Goal: Use online tool/utility: Utilize a website feature to perform a specific function

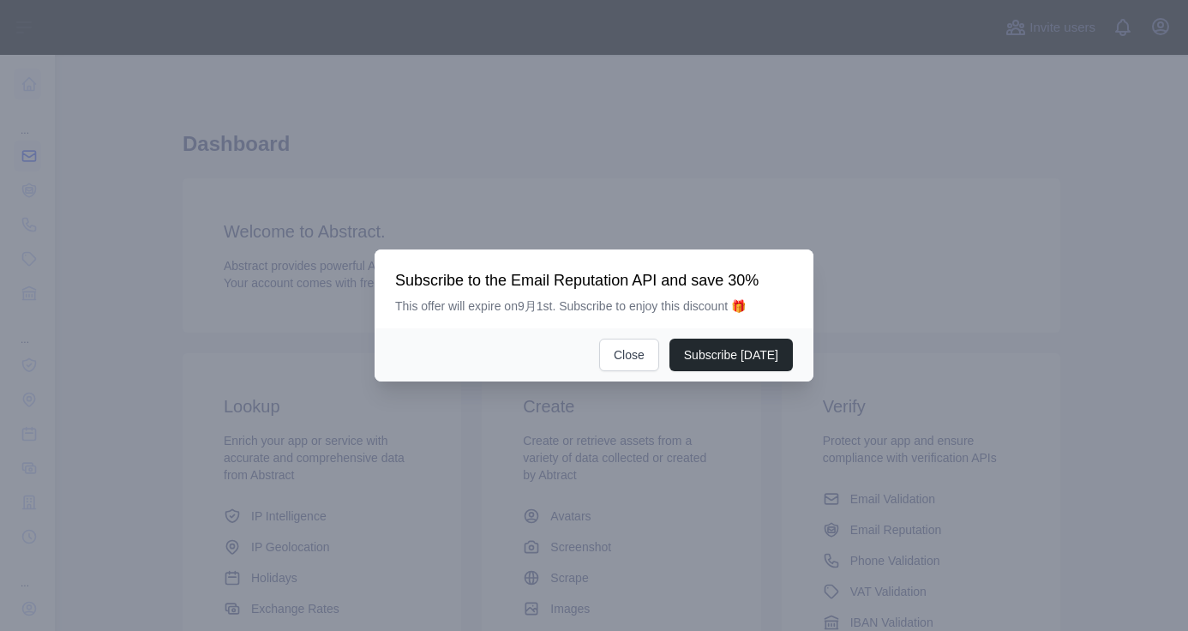
click at [85, 160] on div at bounding box center [594, 315] width 1188 height 631
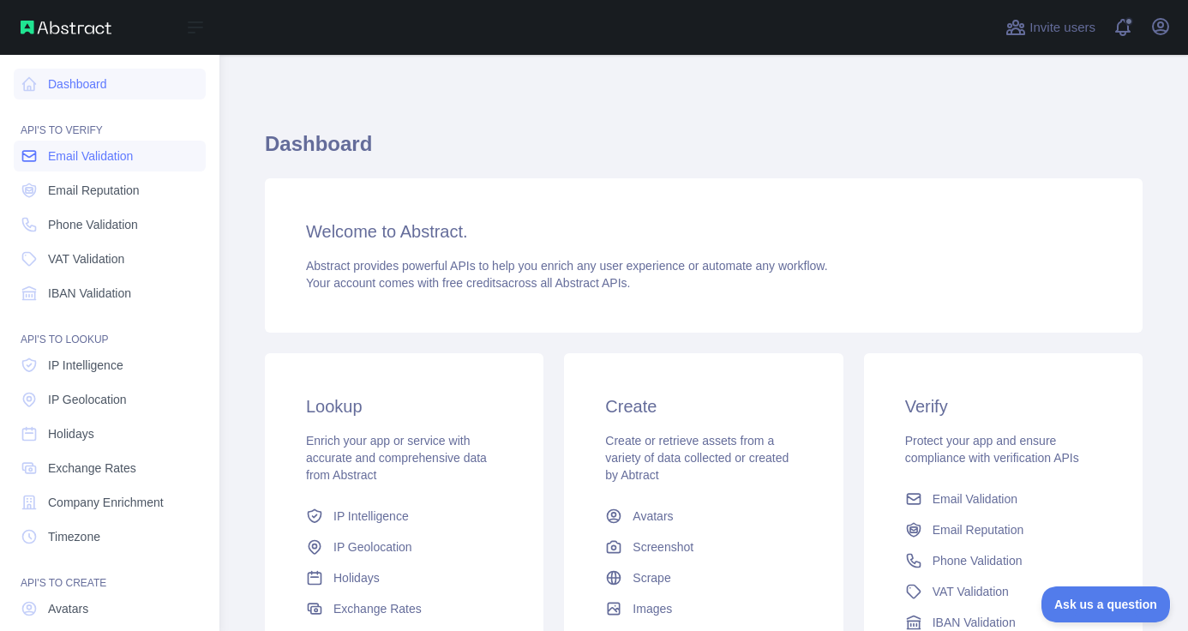
click at [137, 166] on link "Email Validation" at bounding box center [110, 156] width 192 height 31
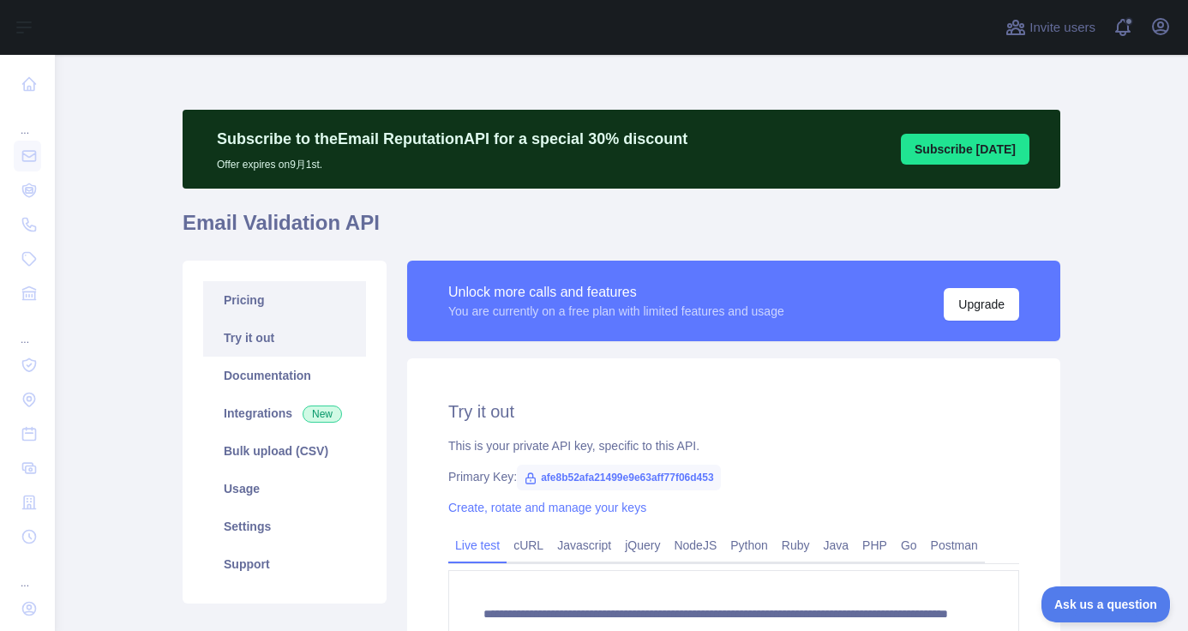
click at [281, 303] on link "Pricing" at bounding box center [284, 300] width 163 height 38
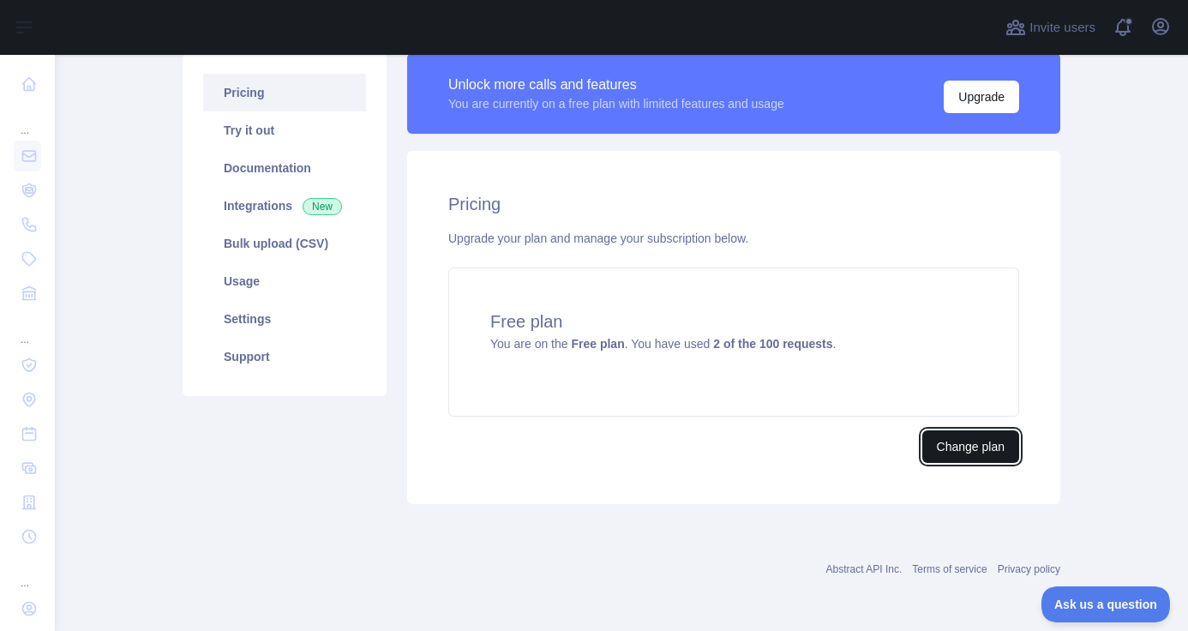
click at [934, 452] on button "Change plan" at bounding box center [970, 446] width 97 height 33
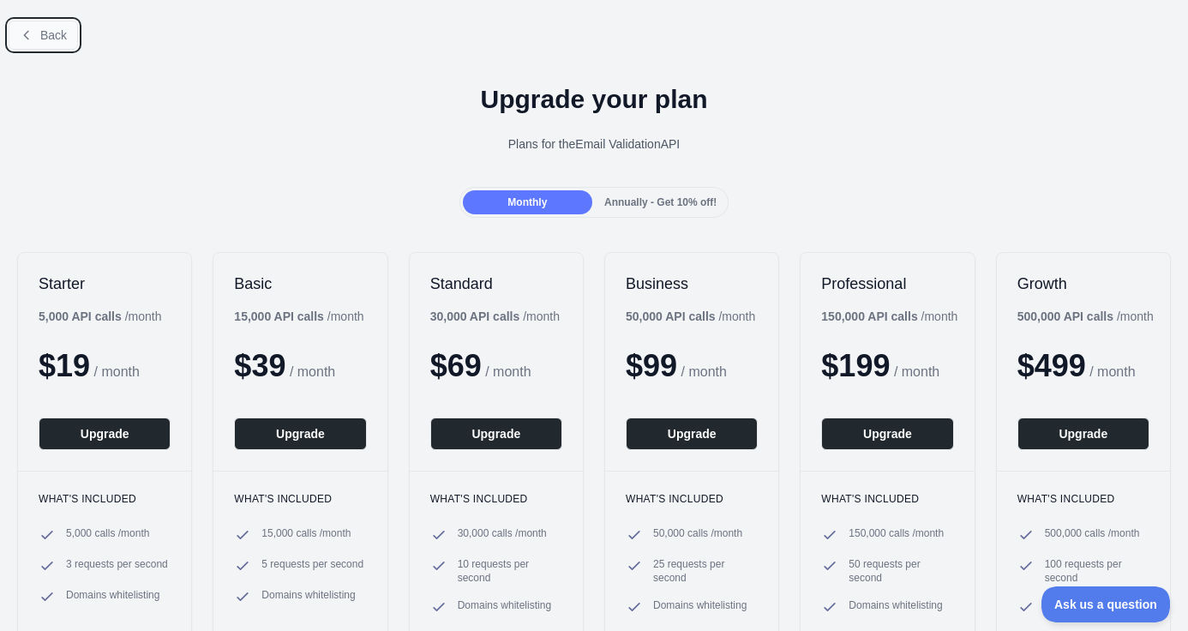
click at [64, 39] on span "Back" at bounding box center [53, 35] width 27 height 14
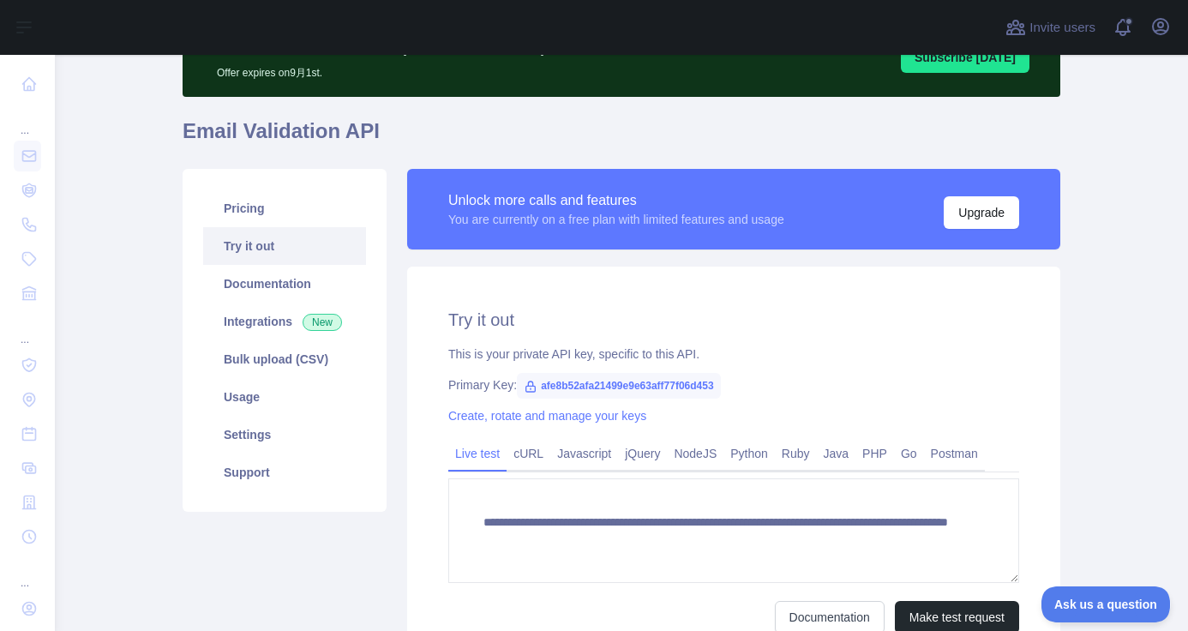
scroll to position [93, 0]
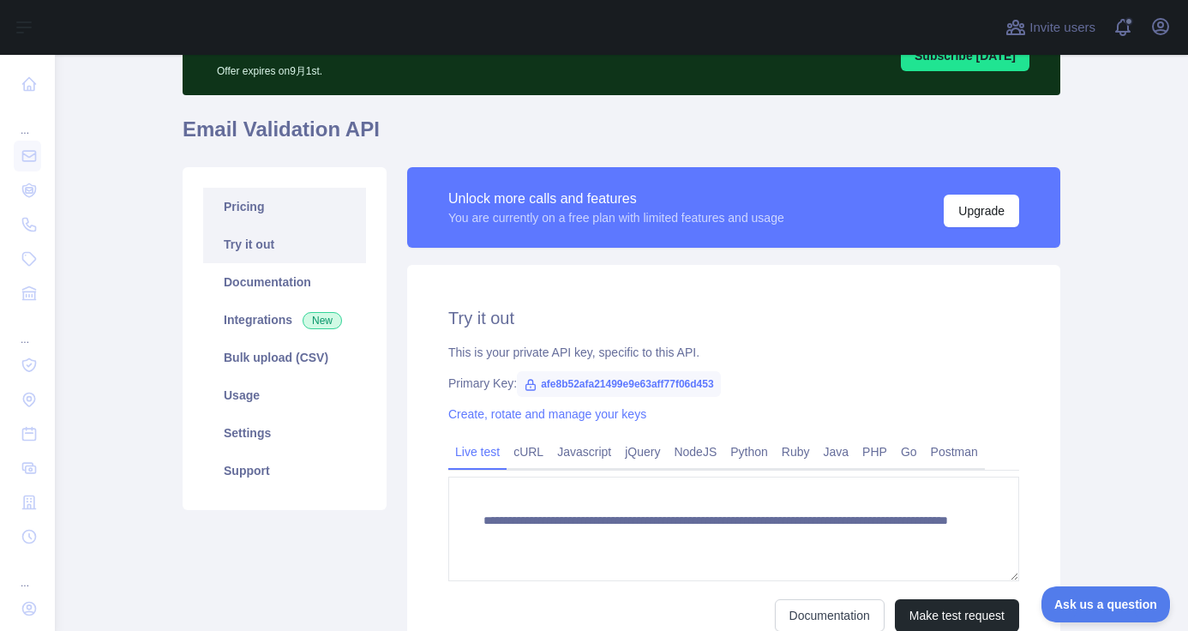
click at [289, 201] on link "Pricing" at bounding box center [284, 207] width 163 height 38
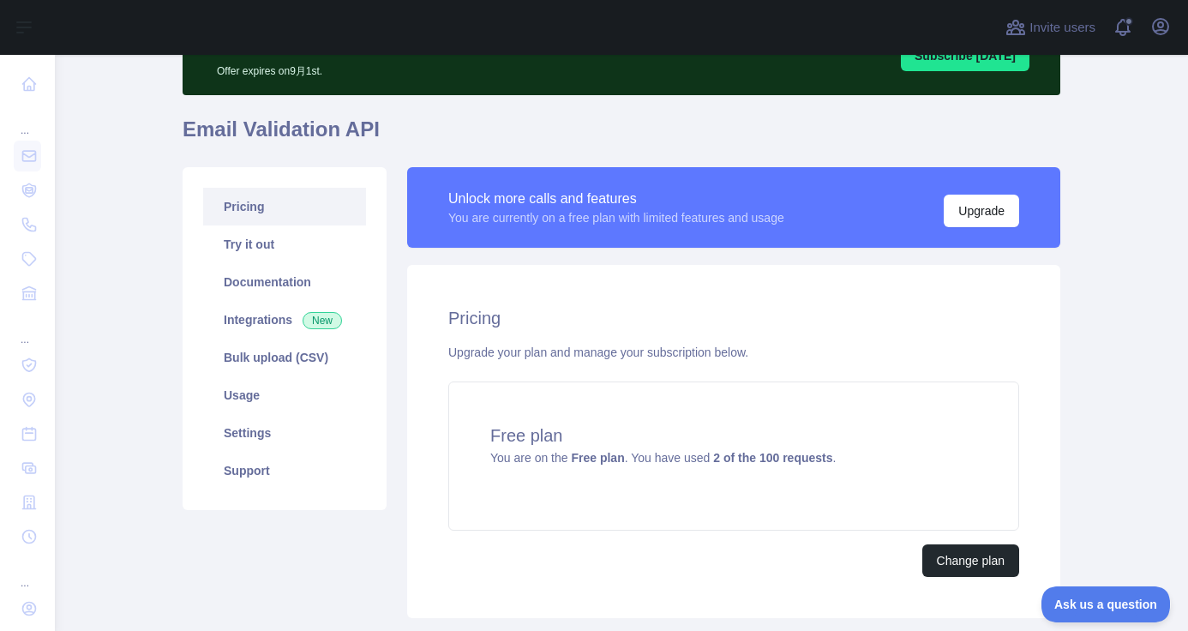
click at [496, 351] on div "Upgrade your plan and manage your subscription below." at bounding box center [733, 352] width 571 height 17
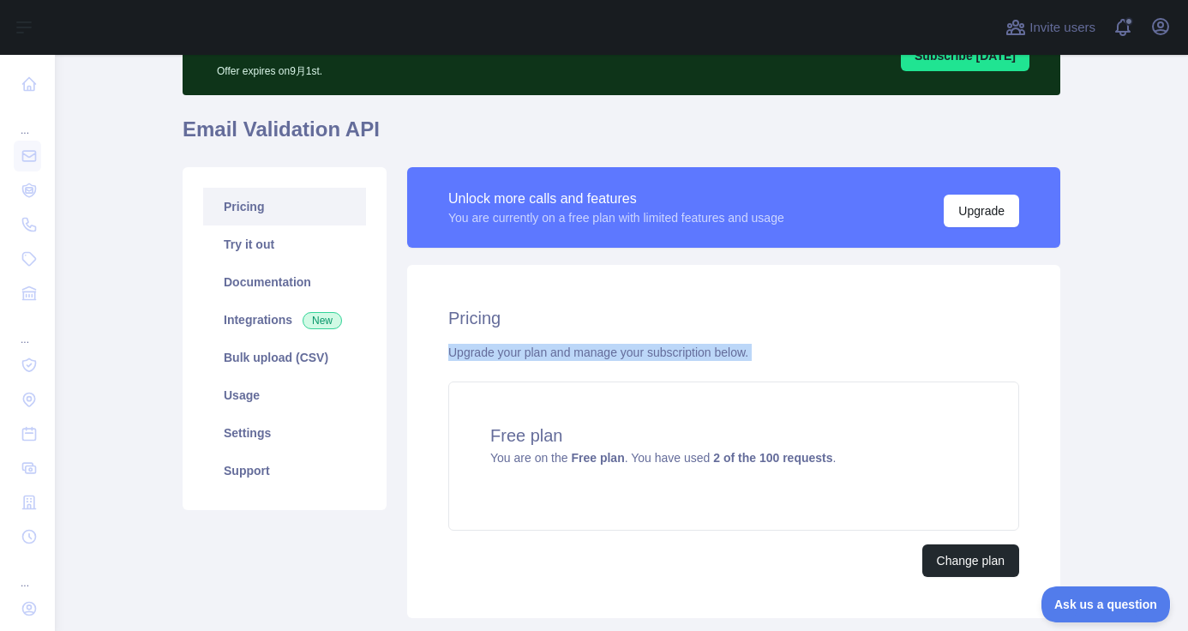
click at [496, 351] on div "Upgrade your plan and manage your subscription below." at bounding box center [733, 352] width 571 height 17
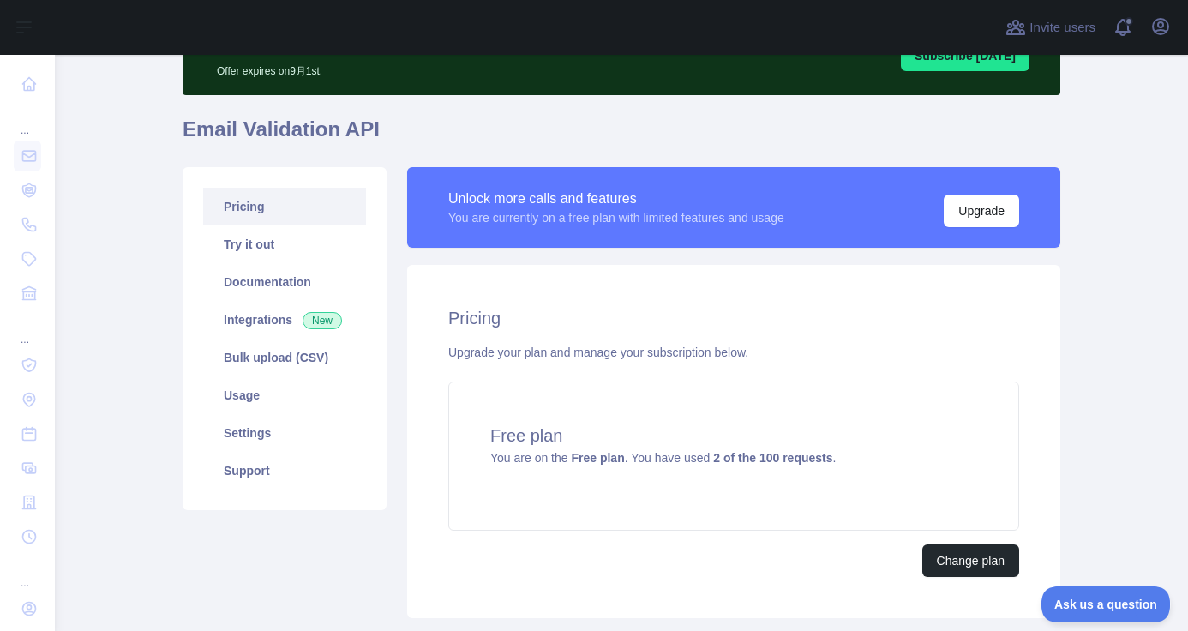
click at [496, 351] on div "Upgrade your plan and manage your subscription below." at bounding box center [733, 352] width 571 height 17
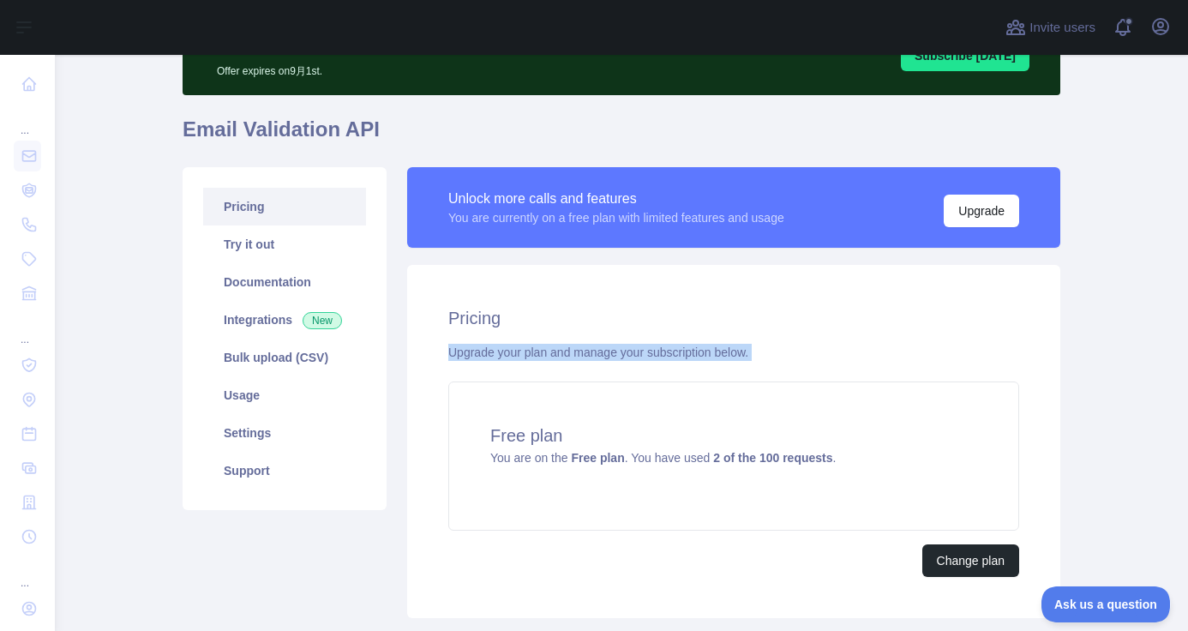
click at [496, 351] on div "Upgrade your plan and manage your subscription below." at bounding box center [733, 352] width 571 height 17
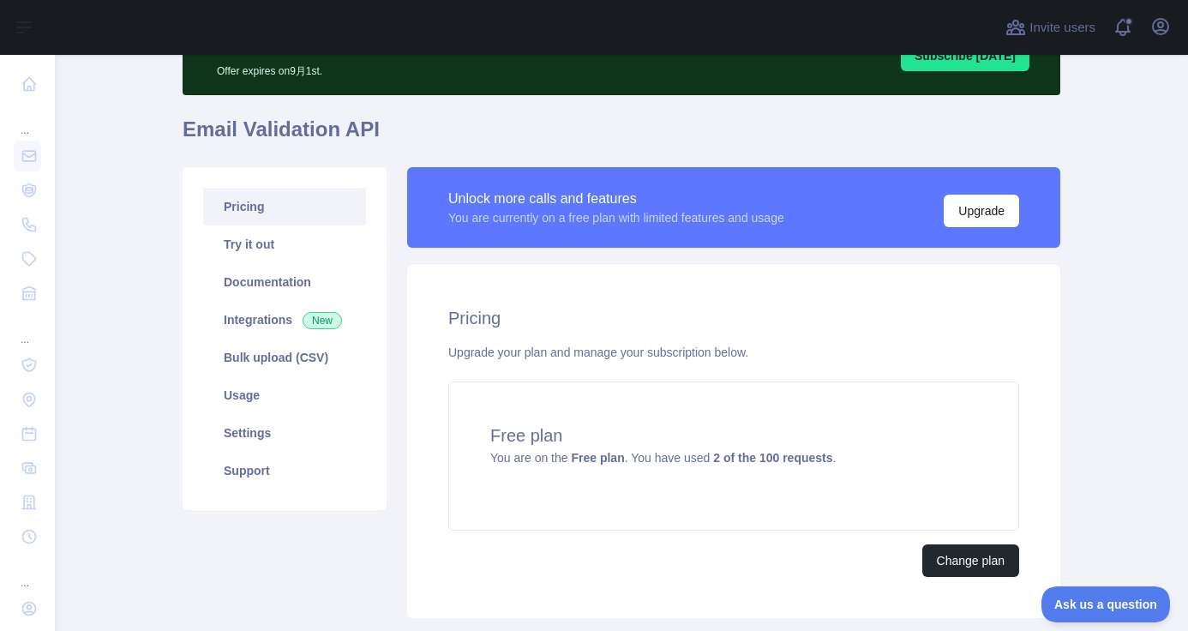
click at [496, 351] on div "Upgrade your plan and manage your subscription below." at bounding box center [733, 352] width 571 height 17
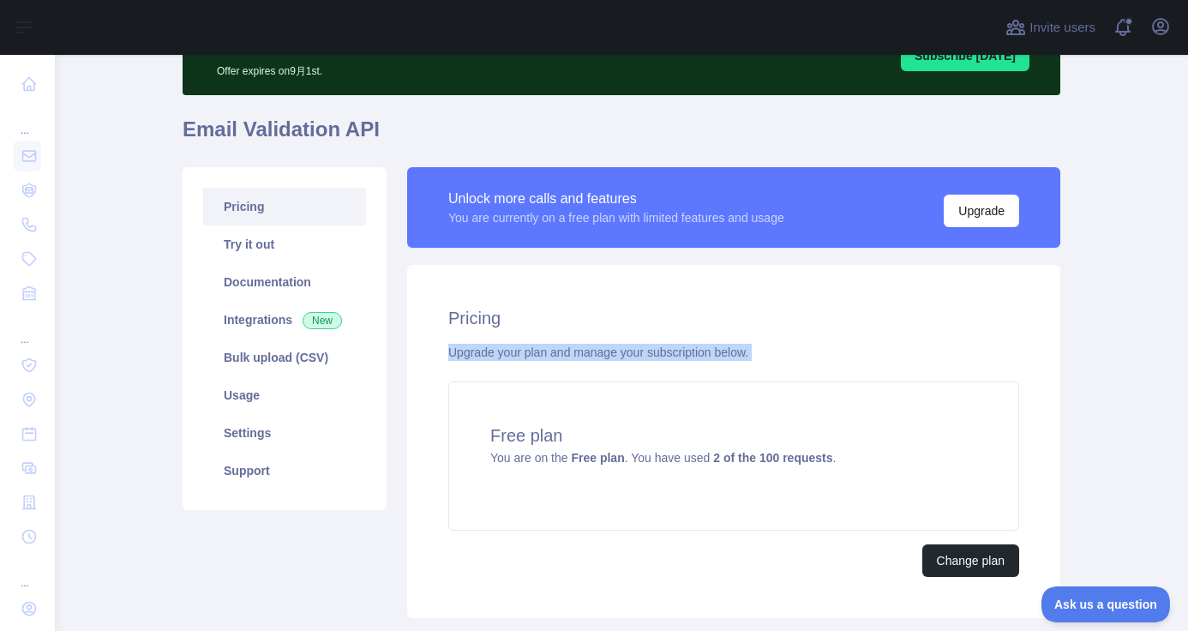
click at [496, 351] on div "Upgrade your plan and manage your subscription below." at bounding box center [733, 352] width 571 height 17
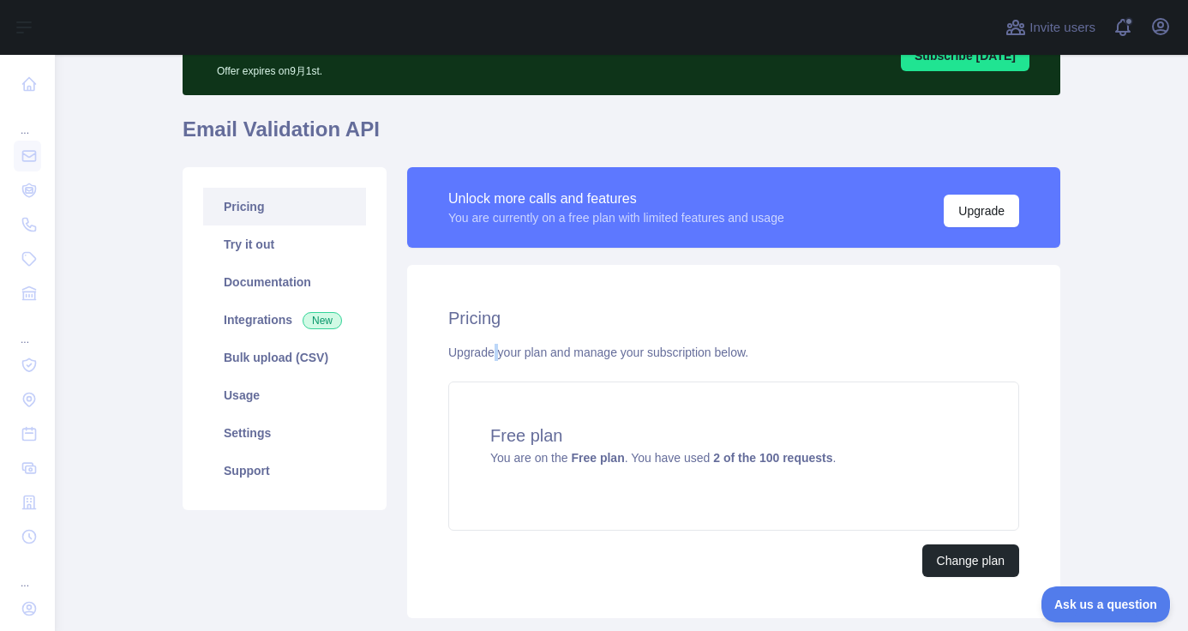
click at [496, 351] on div "Upgrade your plan and manage your subscription below." at bounding box center [733, 352] width 571 height 17
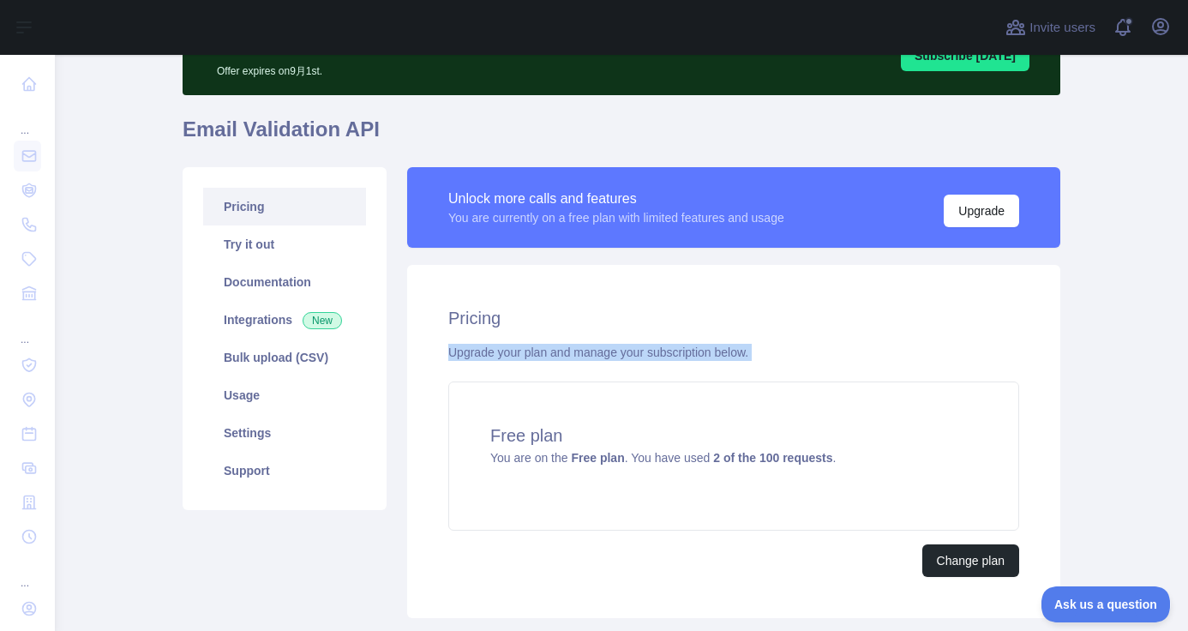
click at [458, 269] on div "Pricing Upgrade your plan and manage your subscription below. Free plan You are…" at bounding box center [733, 441] width 653 height 353
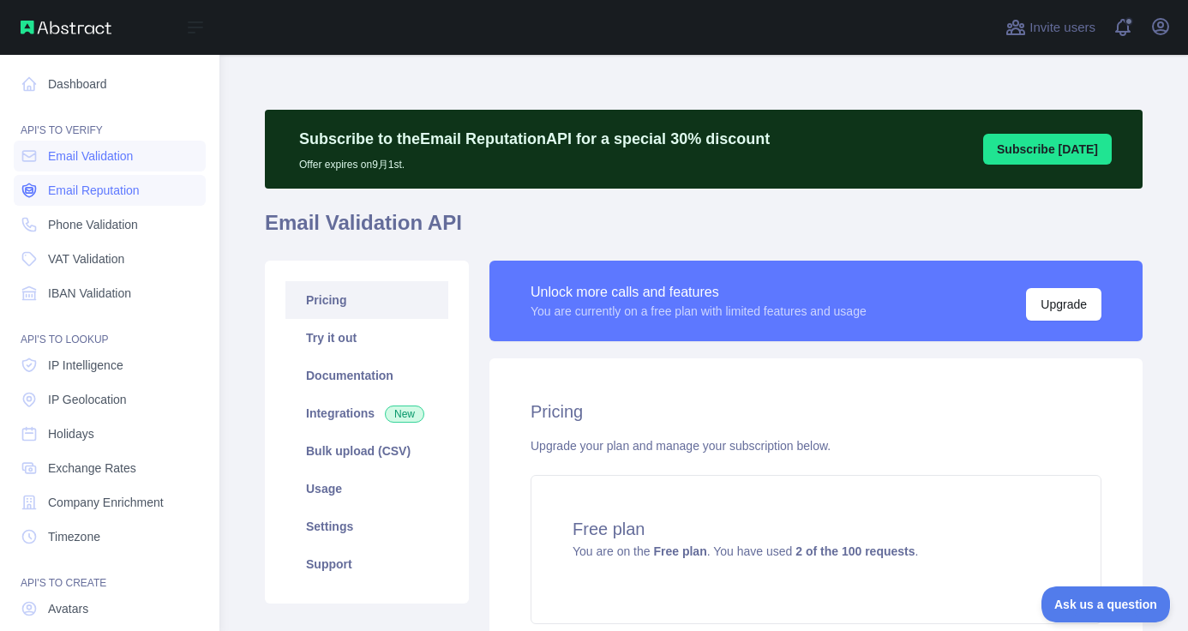
click at [52, 191] on span "Email Reputation" at bounding box center [94, 190] width 92 height 17
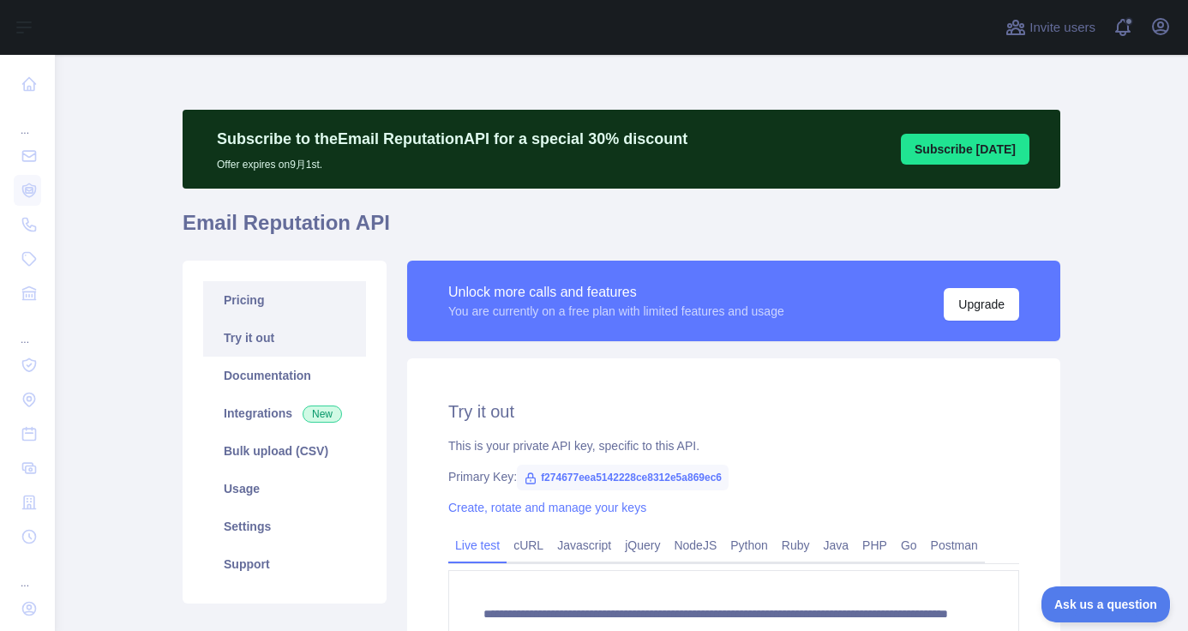
click at [288, 292] on link "Pricing" at bounding box center [284, 300] width 163 height 38
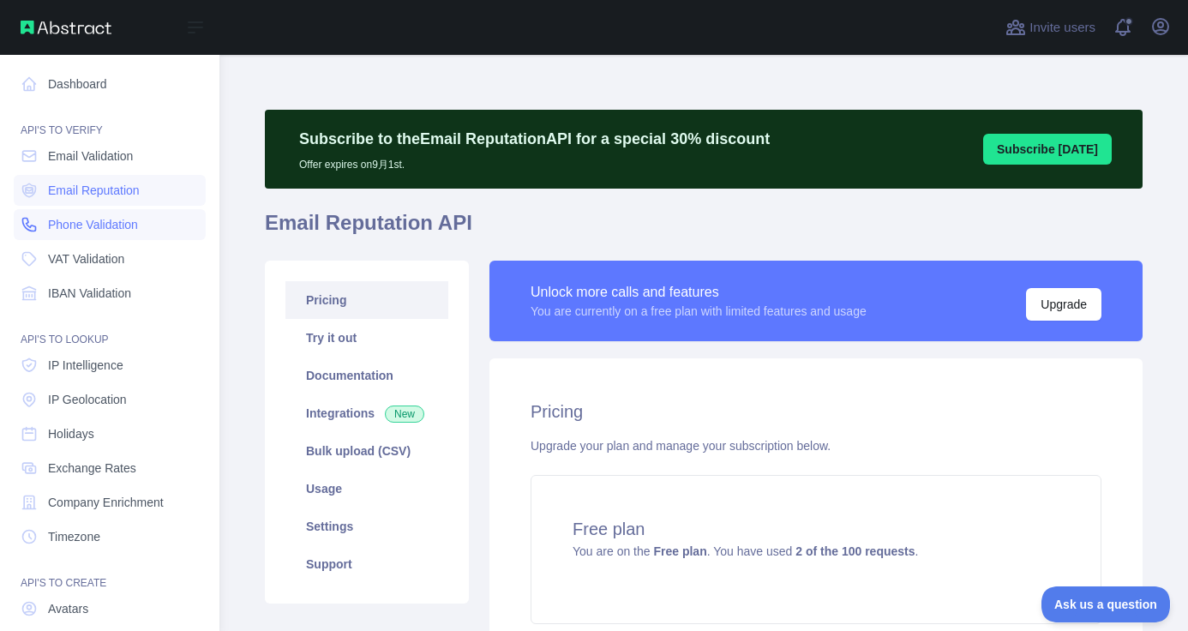
click at [54, 221] on span "Phone Validation" at bounding box center [93, 224] width 90 height 17
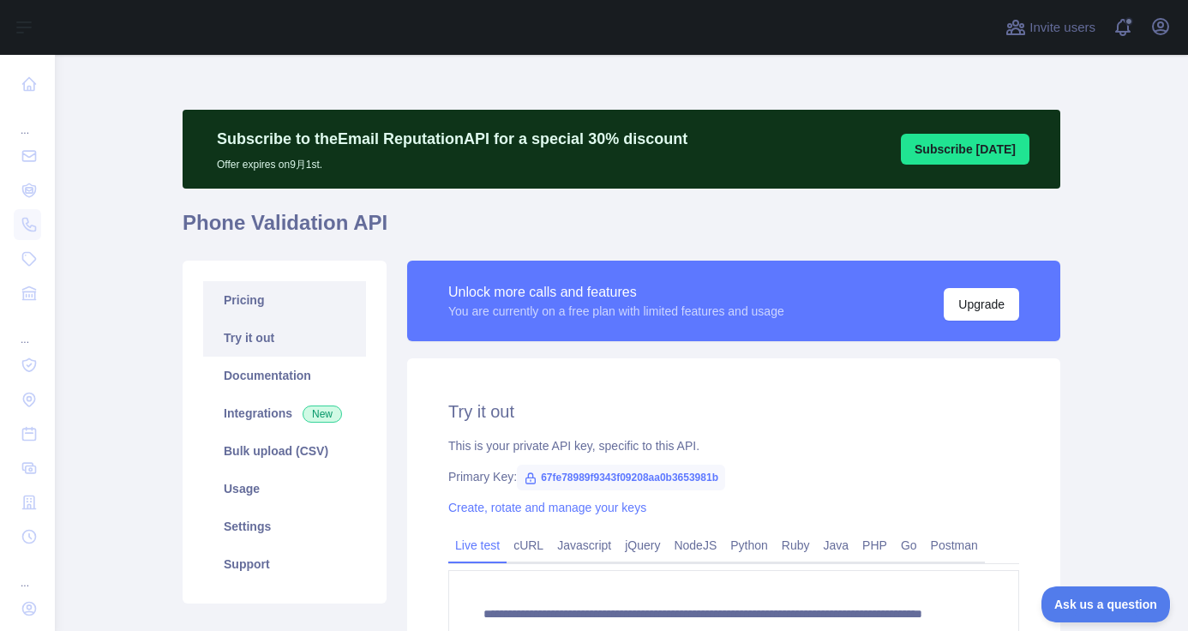
click at [298, 297] on link "Pricing" at bounding box center [284, 300] width 163 height 38
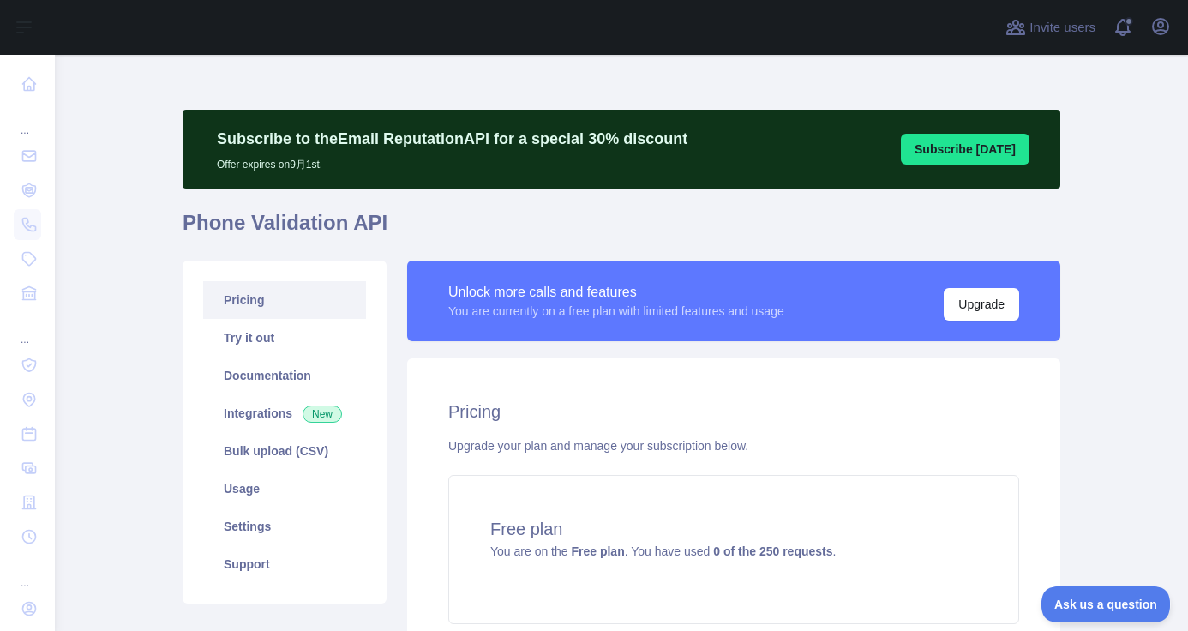
scroll to position [207, 0]
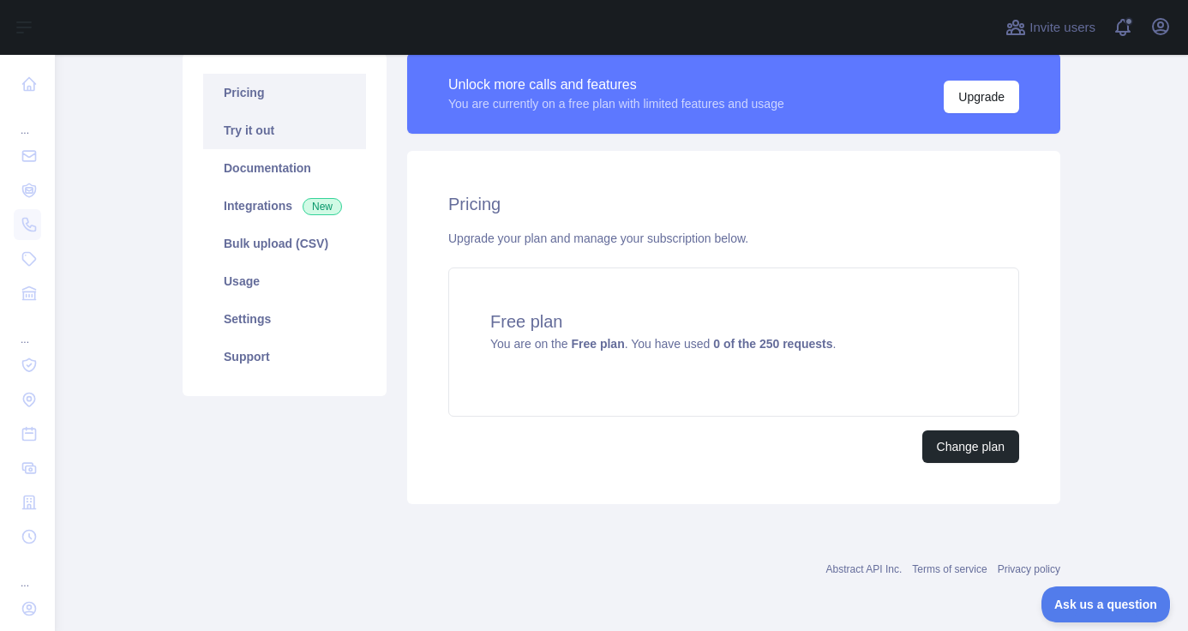
click at [296, 132] on link "Try it out" at bounding box center [284, 130] width 163 height 38
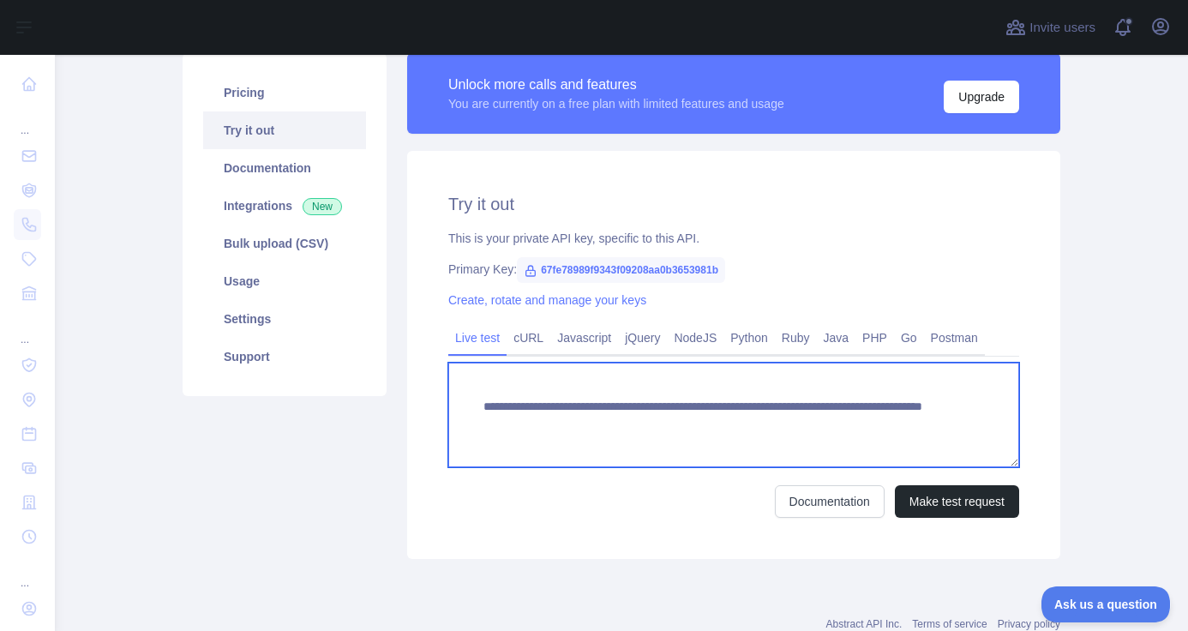
click at [898, 425] on textarea "**********" at bounding box center [733, 415] width 571 height 105
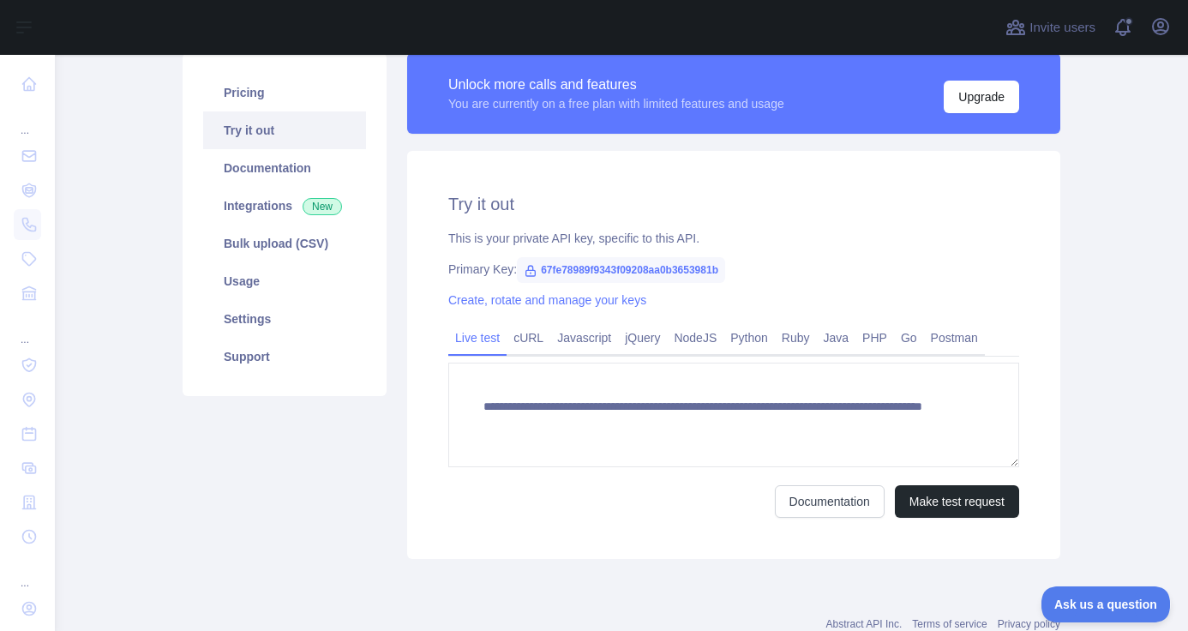
click at [639, 512] on div "Documentation Make test request" at bounding box center [733, 501] width 571 height 33
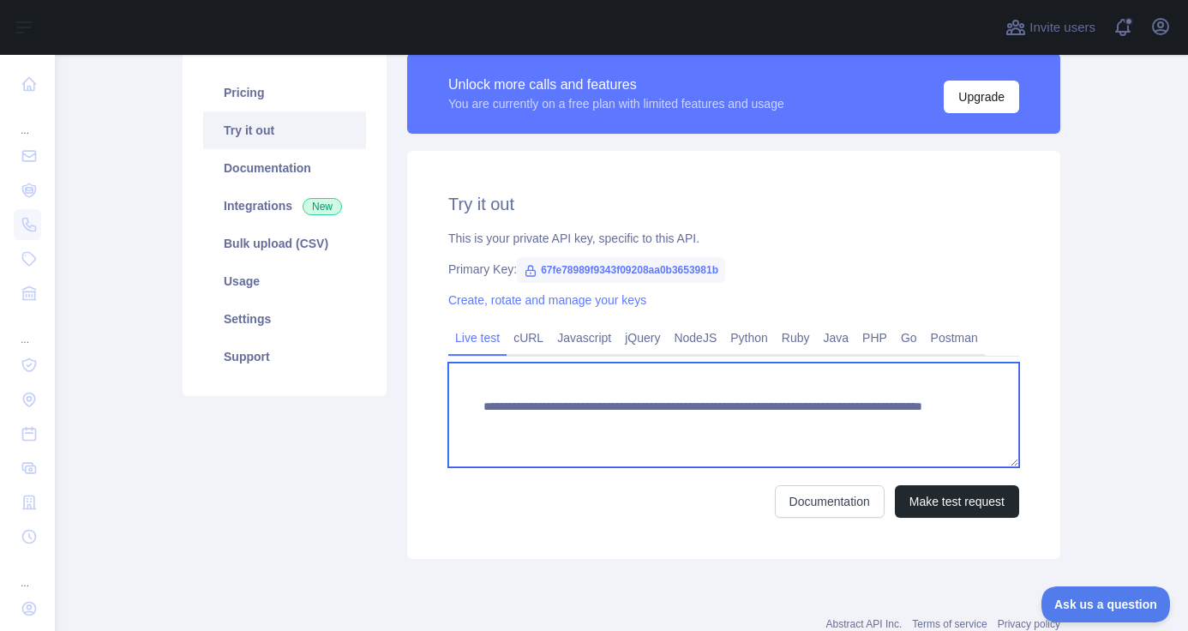
drag, startPoint x: 892, startPoint y: 426, endPoint x: 808, endPoint y: 423, distance: 84.9
click at [808, 423] on textarea "**********" at bounding box center [733, 415] width 571 height 105
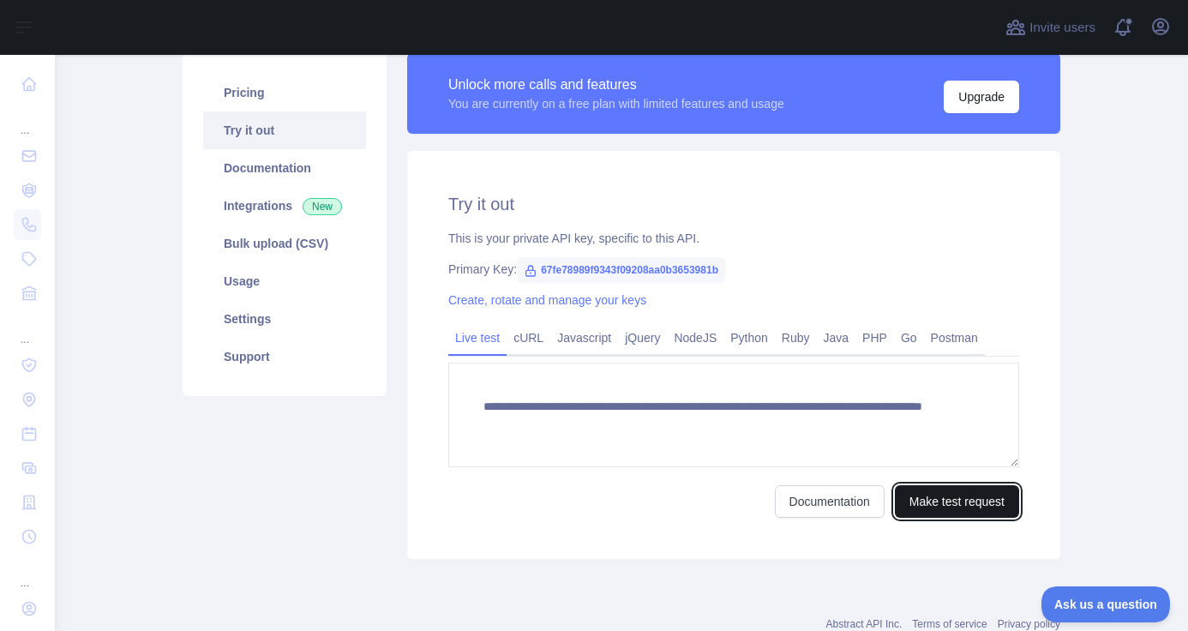
click at [964, 499] on button "Make test request" at bounding box center [957, 501] width 124 height 33
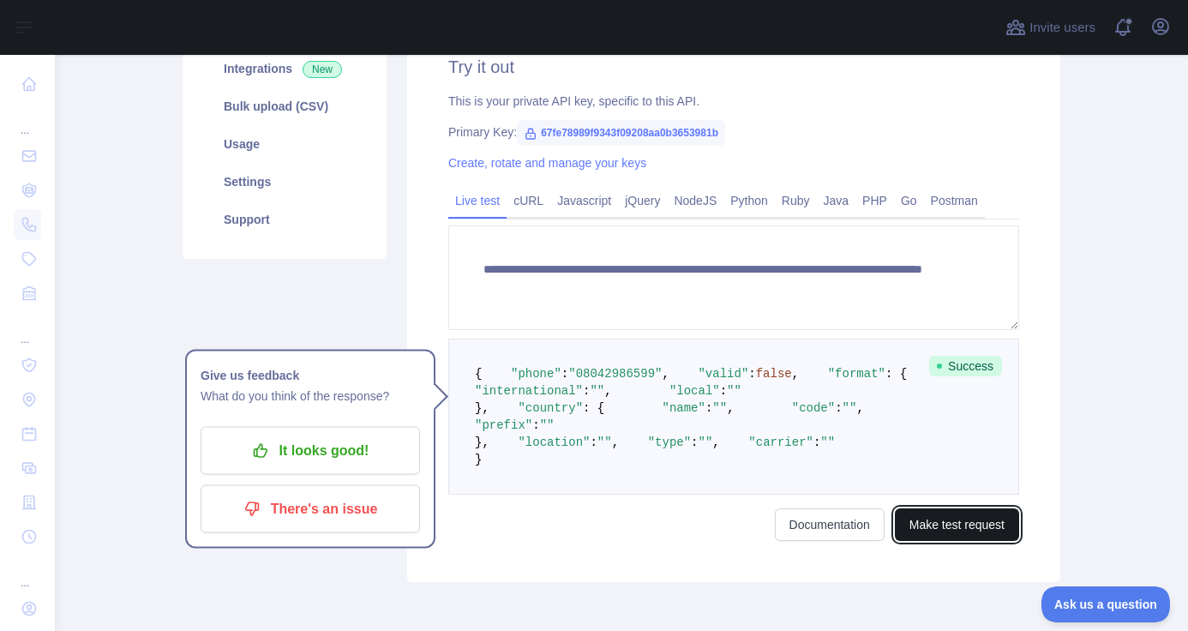
scroll to position [381, 0]
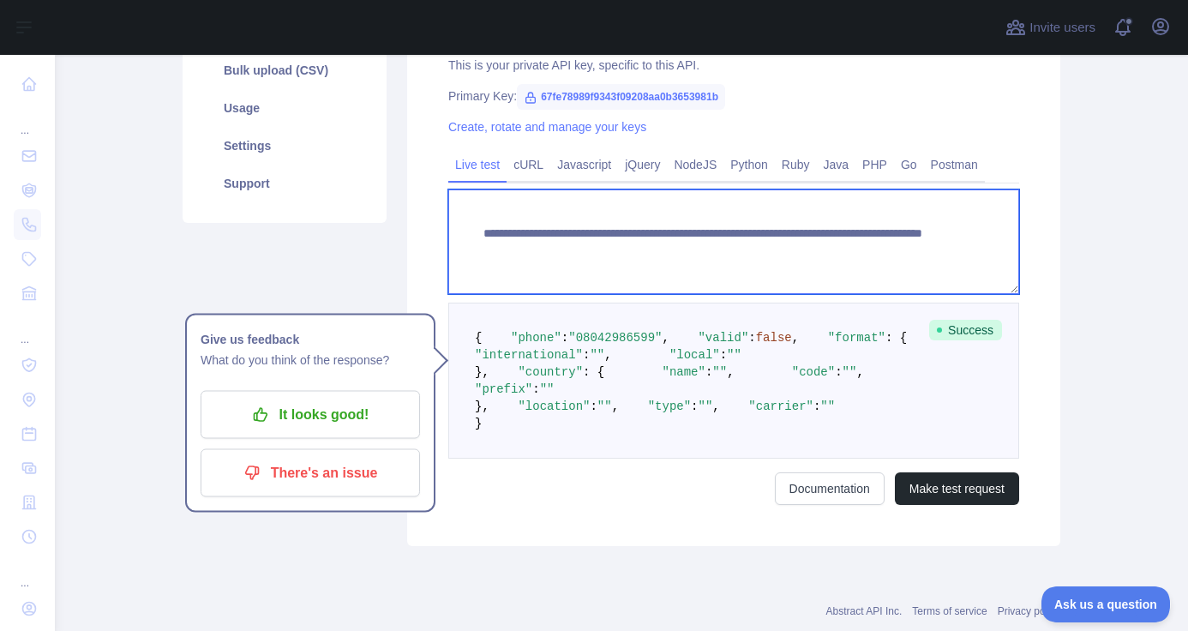
click at [841, 244] on textarea "**********" at bounding box center [733, 241] width 571 height 105
click at [816, 252] on textarea "**********" at bounding box center [733, 241] width 571 height 105
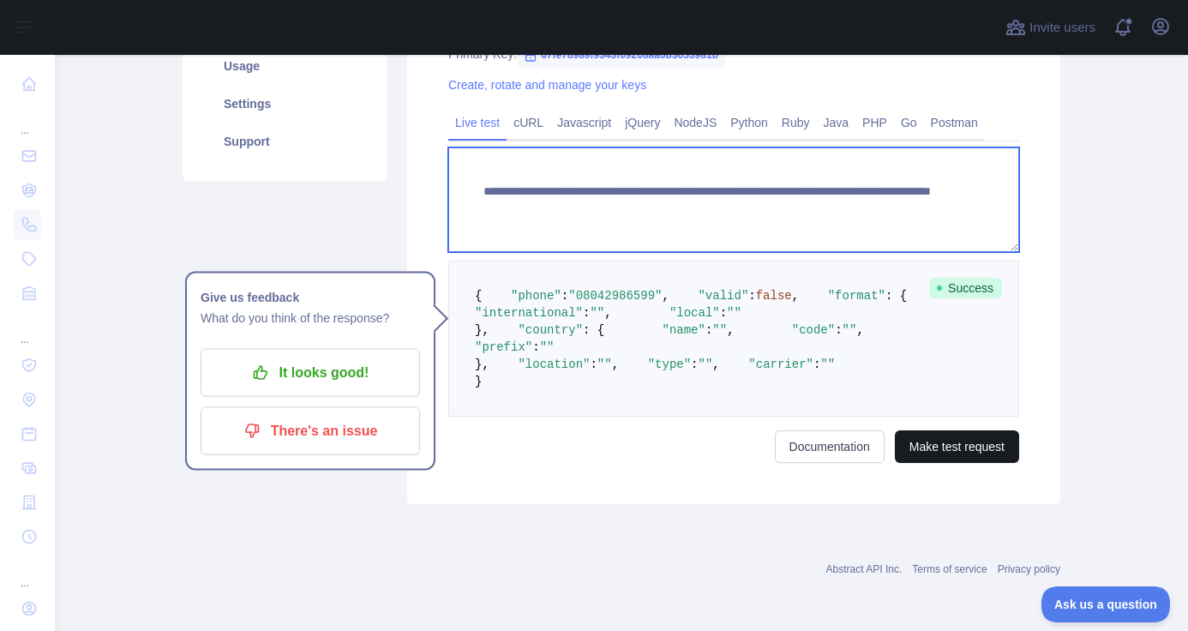
type textarea "**********"
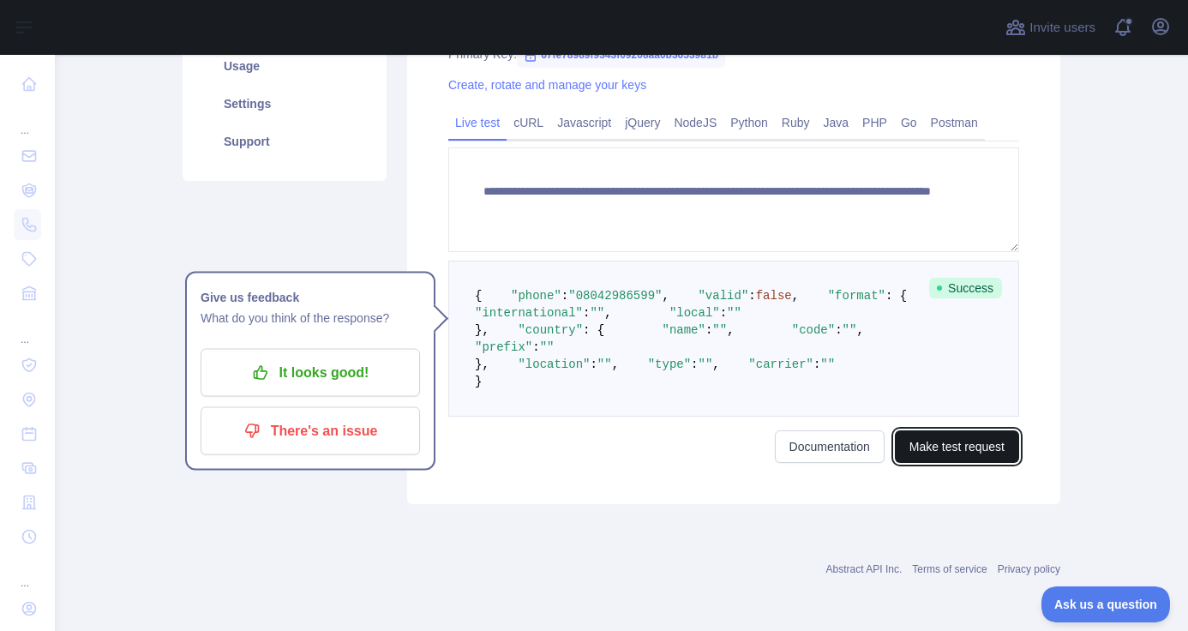
click at [961, 443] on button "Make test request" at bounding box center [957, 446] width 124 height 33
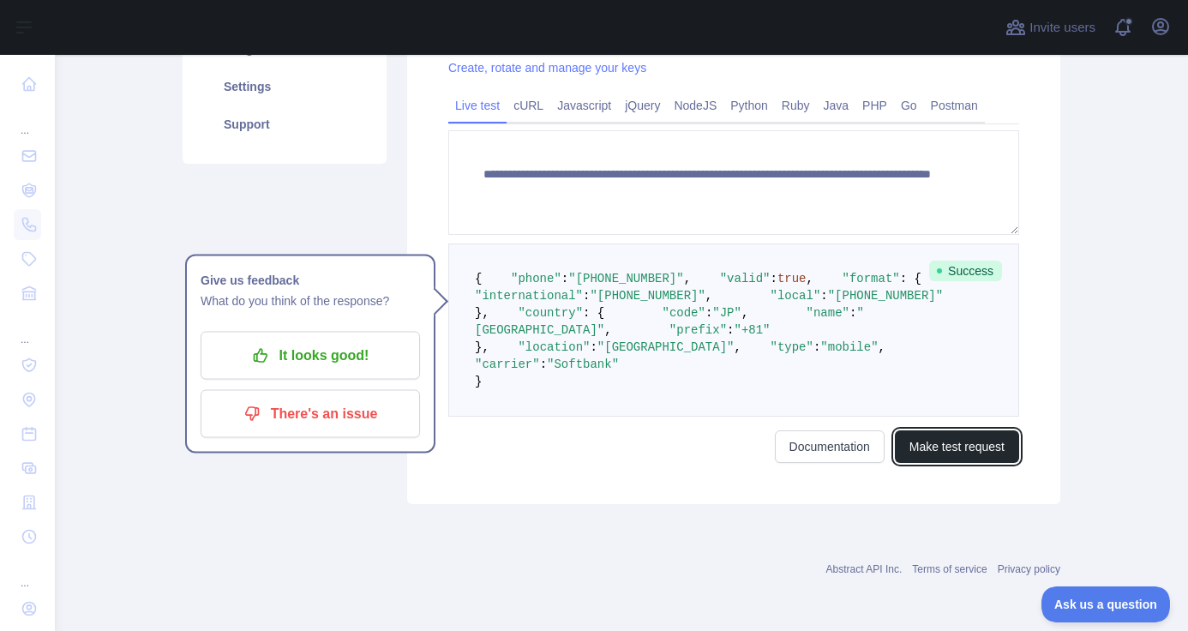
scroll to position [533, 0]
click at [619, 371] on span ""Softbank"" at bounding box center [583, 364] width 72 height 14
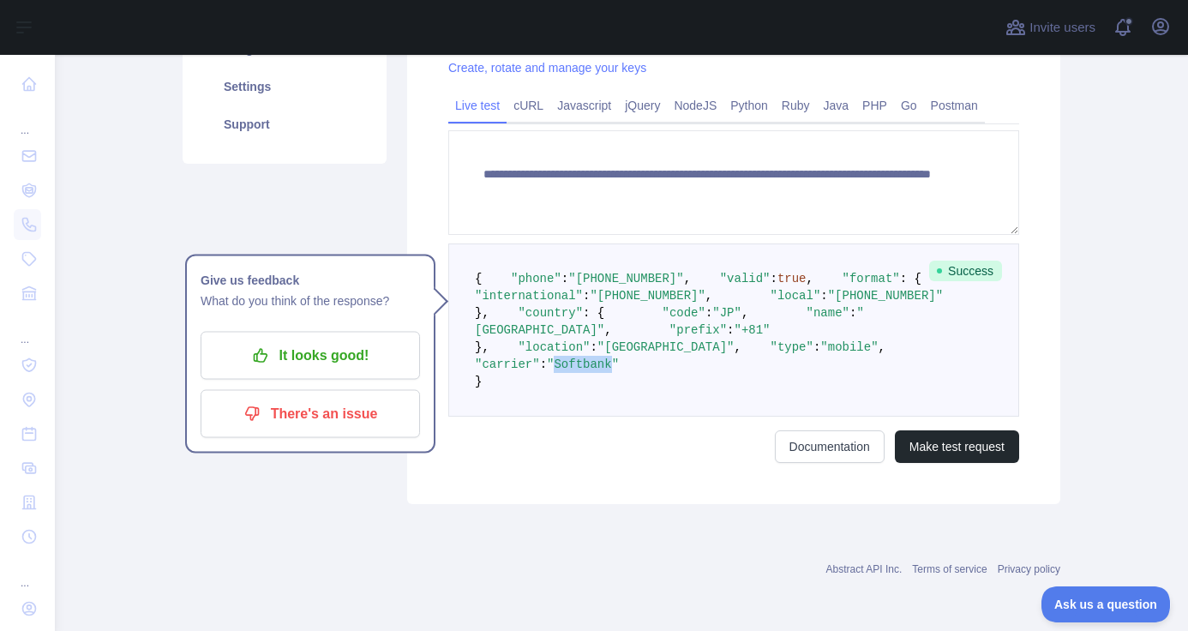
click at [820, 354] on span ""mobile"" at bounding box center [848, 347] width 57 height 14
click at [614, 354] on span ""[GEOGRAPHIC_DATA]"" at bounding box center [665, 347] width 137 height 14
click at [619, 371] on span ""Softbank"" at bounding box center [583, 364] width 72 height 14
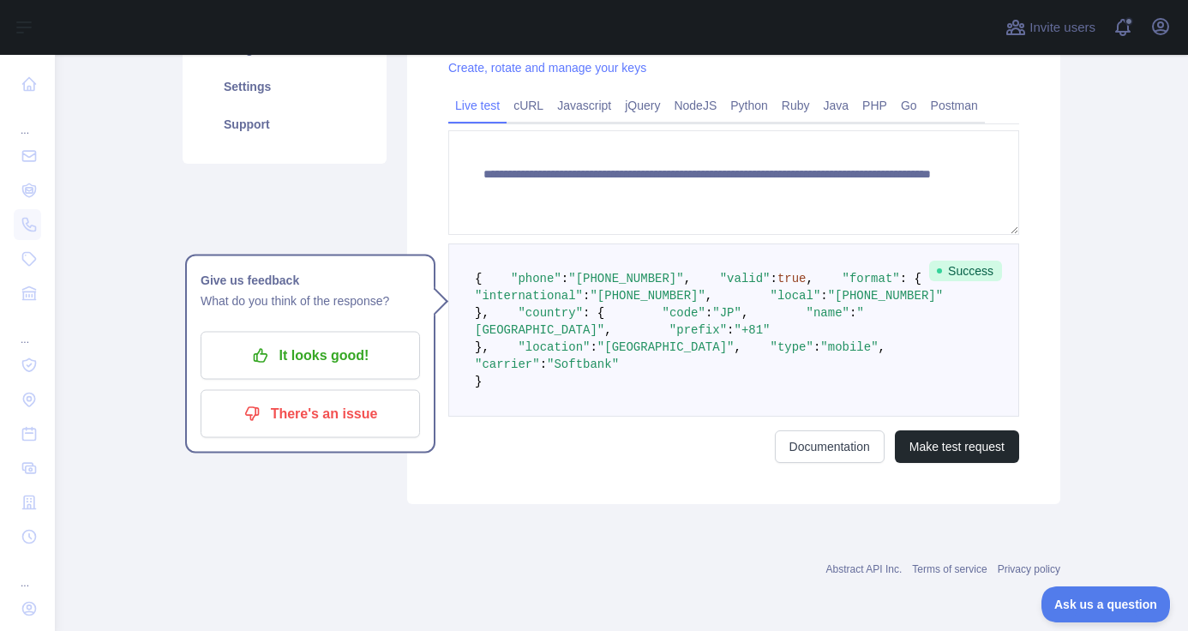
click at [619, 371] on span ""Softbank"" at bounding box center [583, 364] width 72 height 14
